Goal: Task Accomplishment & Management: Manage account settings

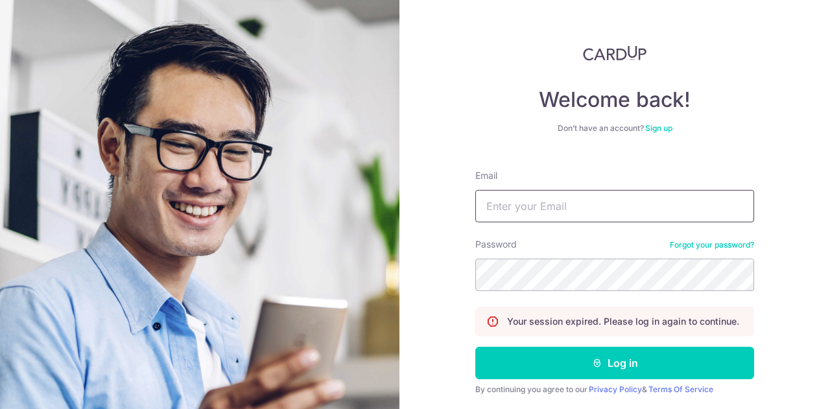
click at [493, 213] on input "Email" at bounding box center [615, 206] width 279 height 32
type input "[PERSON_NAME][EMAIL_ADDRESS][DOMAIN_NAME]"
click at [476, 347] on button "Log in" at bounding box center [615, 363] width 279 height 32
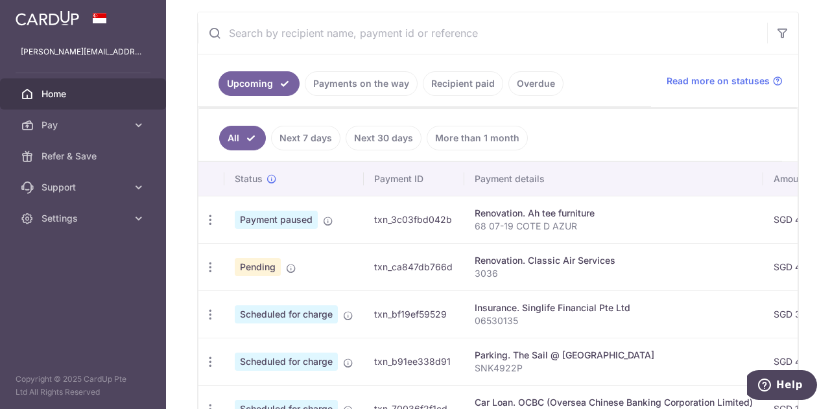
scroll to position [259, 0]
